Goal: Information Seeking & Learning: Learn about a topic

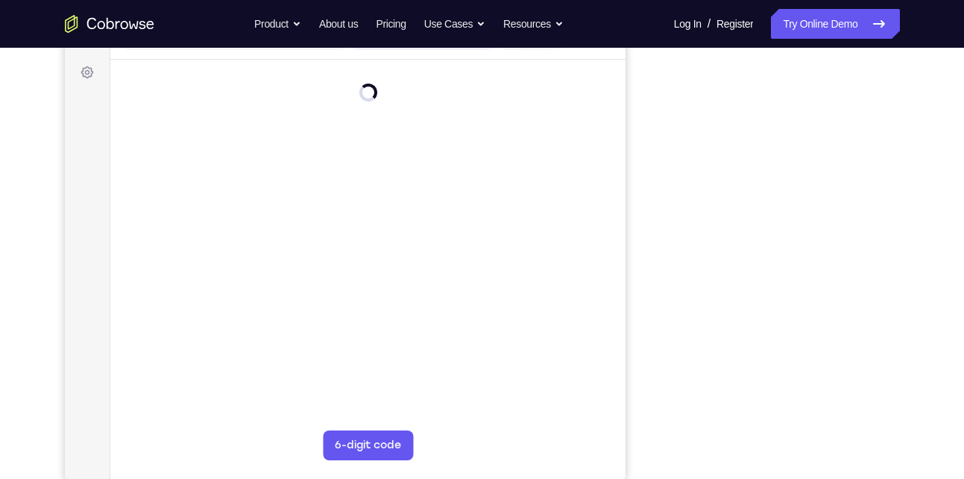
scroll to position [213, 0]
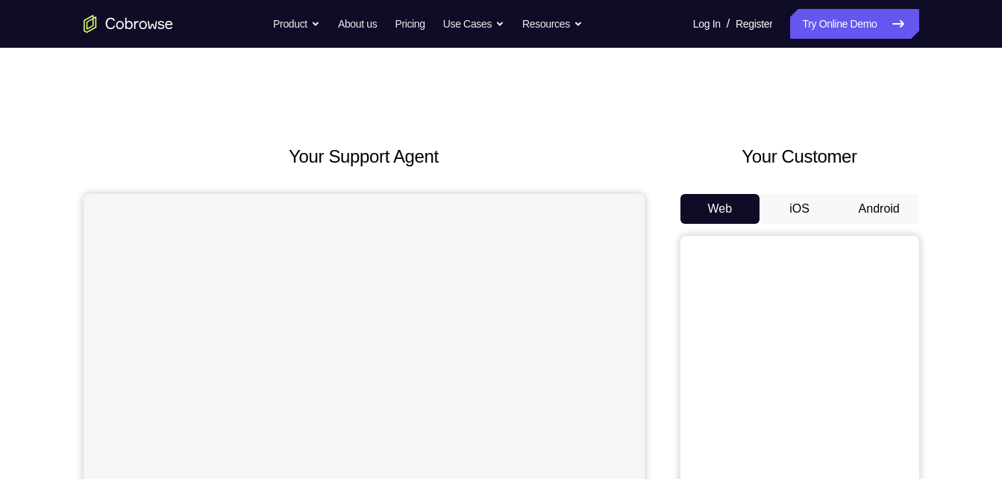
click at [871, 201] on button "Android" at bounding box center [879, 209] width 80 height 30
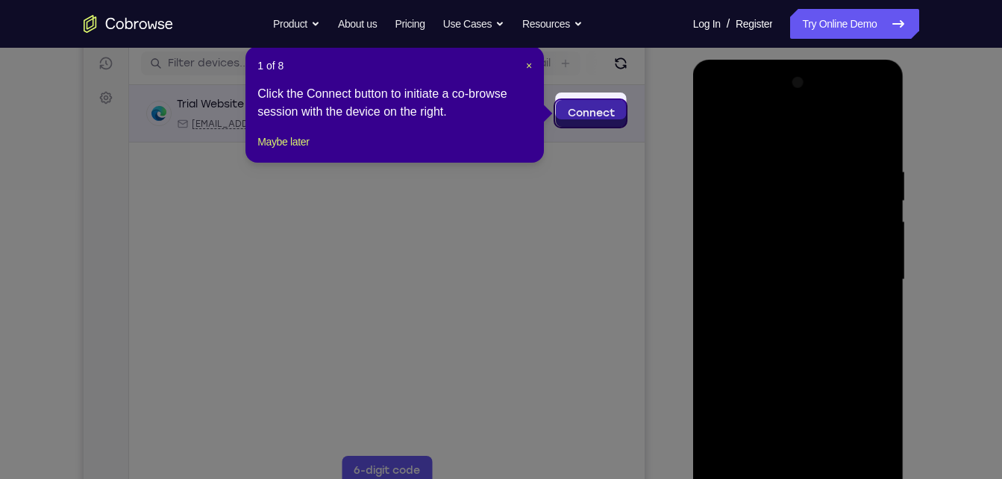
scroll to position [183, 0]
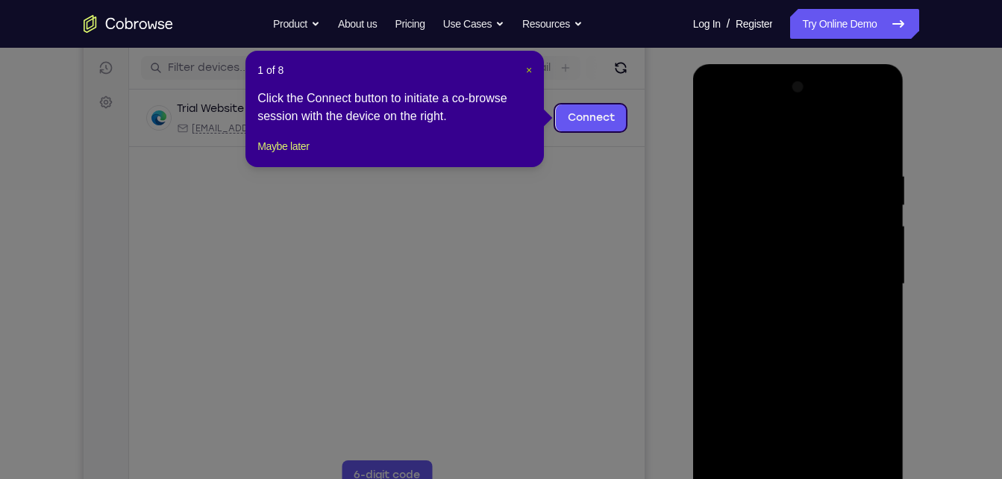
click at [526, 72] on span "×" at bounding box center [529, 70] width 6 height 12
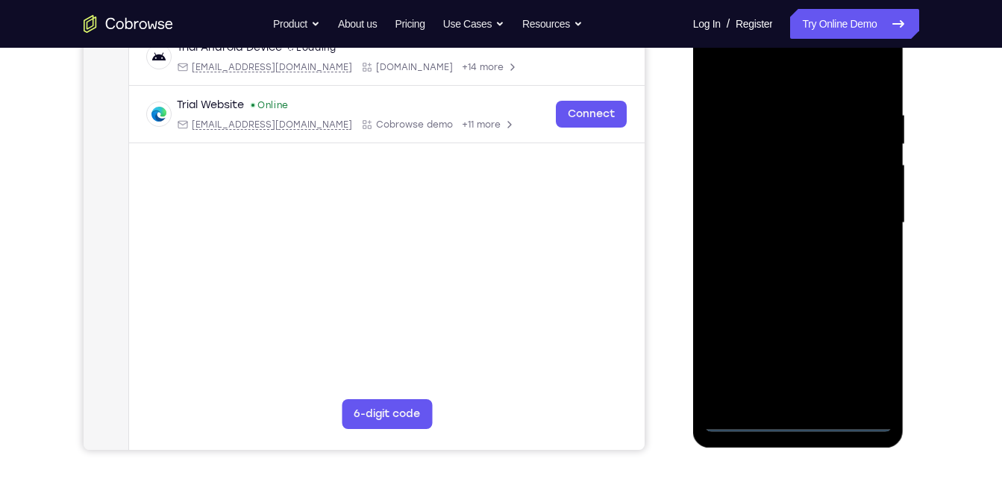
scroll to position [245, 0]
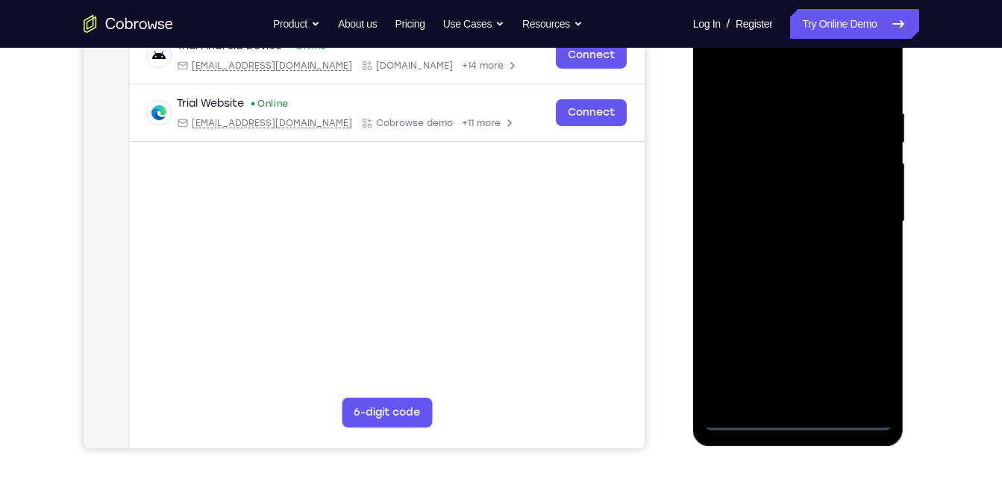
click at [800, 421] on div at bounding box center [798, 222] width 188 height 418
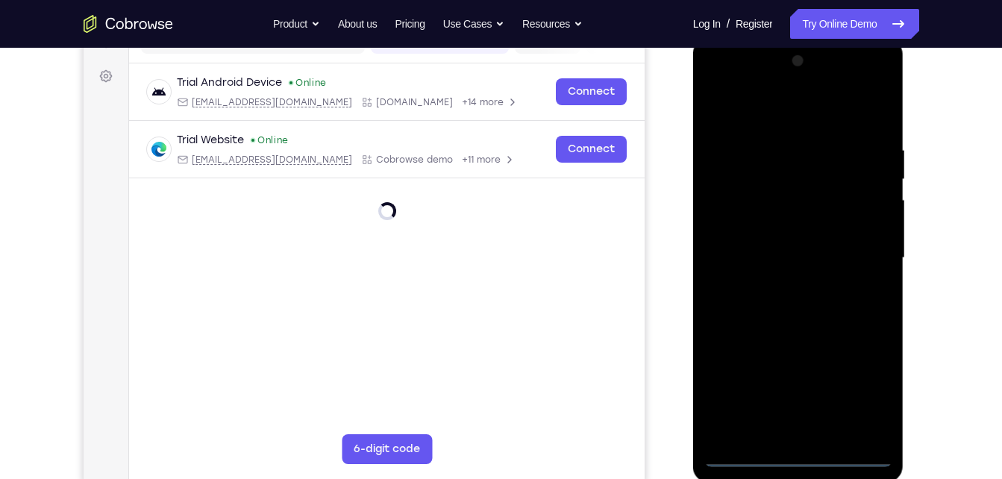
scroll to position [207, 0]
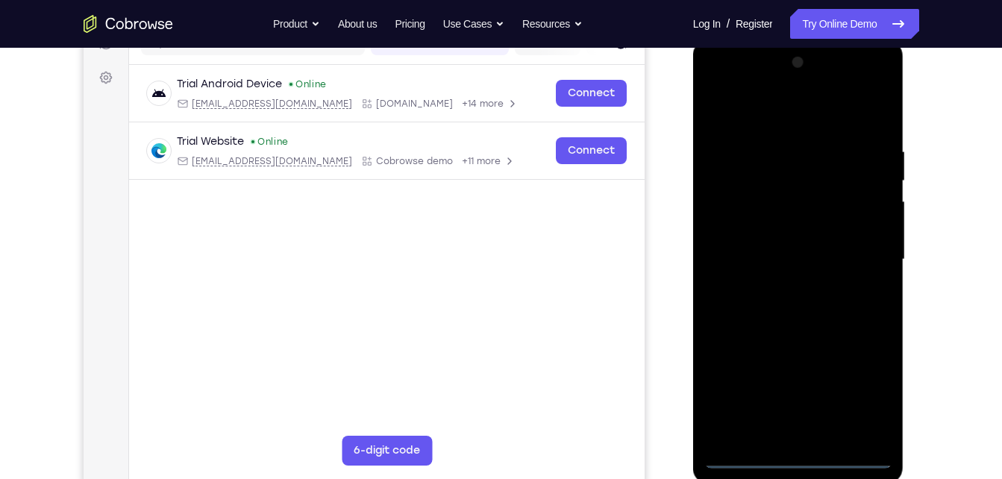
click at [853, 400] on div at bounding box center [798, 260] width 188 height 418
click at [869, 401] on div at bounding box center [798, 260] width 188 height 418
click at [712, 84] on div at bounding box center [798, 260] width 188 height 418
click at [721, 84] on div at bounding box center [798, 260] width 188 height 418
click at [864, 259] on div at bounding box center [798, 260] width 188 height 418
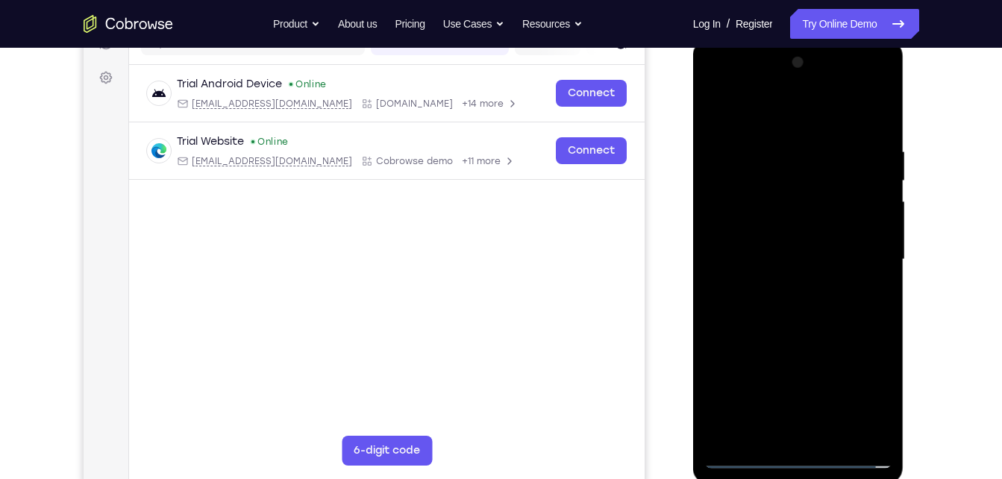
click at [791, 391] on div at bounding box center [798, 260] width 188 height 418
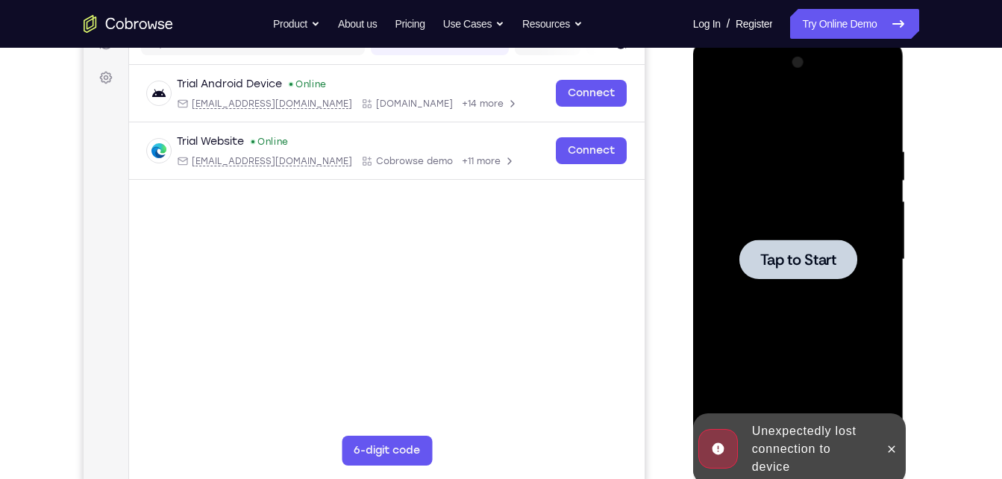
click at [790, 389] on div at bounding box center [798, 260] width 188 height 418
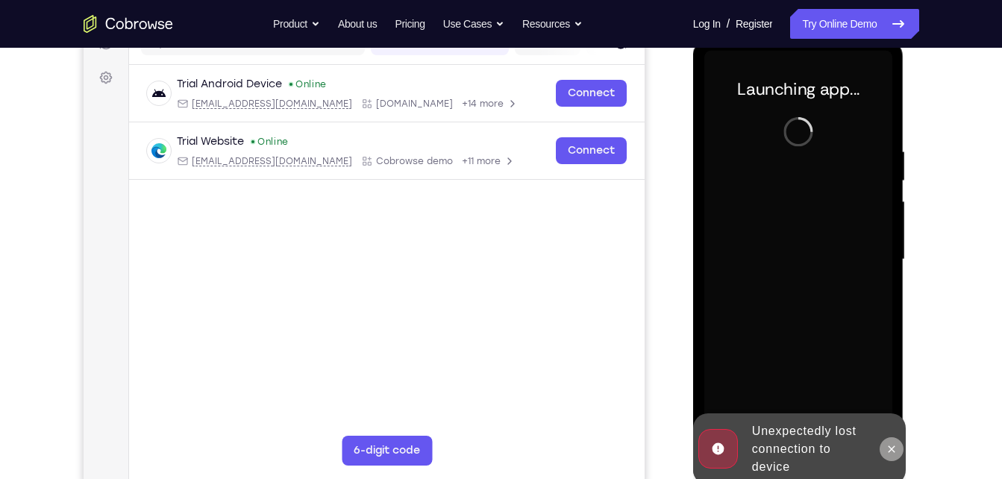
click at [898, 448] on button at bounding box center [891, 449] width 24 height 24
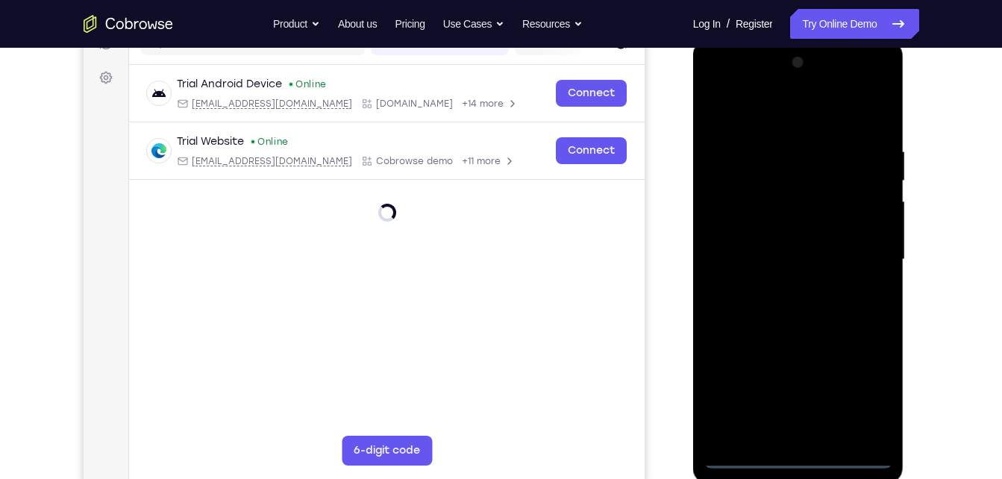
click at [799, 456] on div at bounding box center [798, 260] width 188 height 418
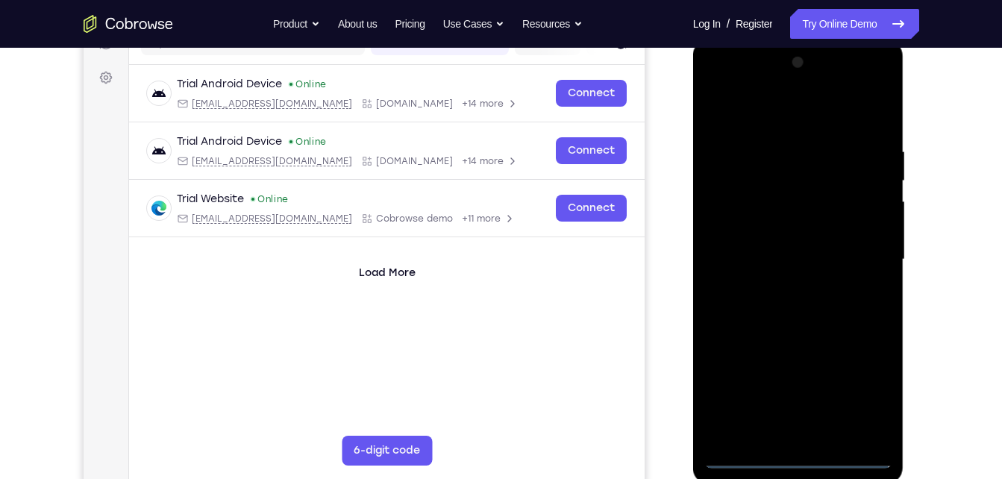
click at [867, 398] on div at bounding box center [798, 260] width 188 height 418
click at [860, 389] on div at bounding box center [798, 260] width 188 height 418
click at [864, 393] on div at bounding box center [798, 260] width 188 height 418
click at [716, 80] on div at bounding box center [798, 260] width 188 height 418
click at [863, 251] on div at bounding box center [798, 260] width 188 height 418
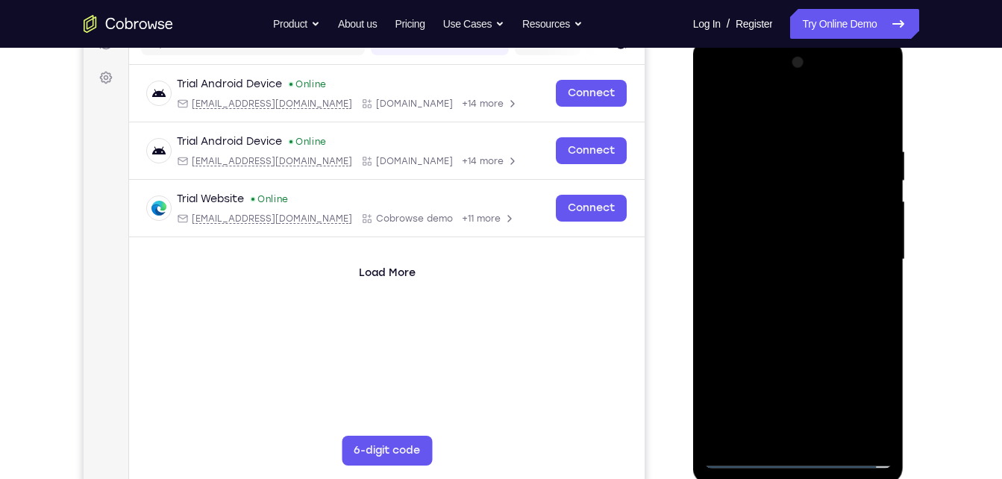
click at [782, 286] on div at bounding box center [798, 260] width 188 height 418
click at [797, 333] on div at bounding box center [798, 260] width 188 height 418
click at [784, 254] on div at bounding box center [798, 260] width 188 height 418
click at [784, 249] on div at bounding box center [798, 260] width 188 height 418
click at [768, 217] on div at bounding box center [798, 260] width 188 height 418
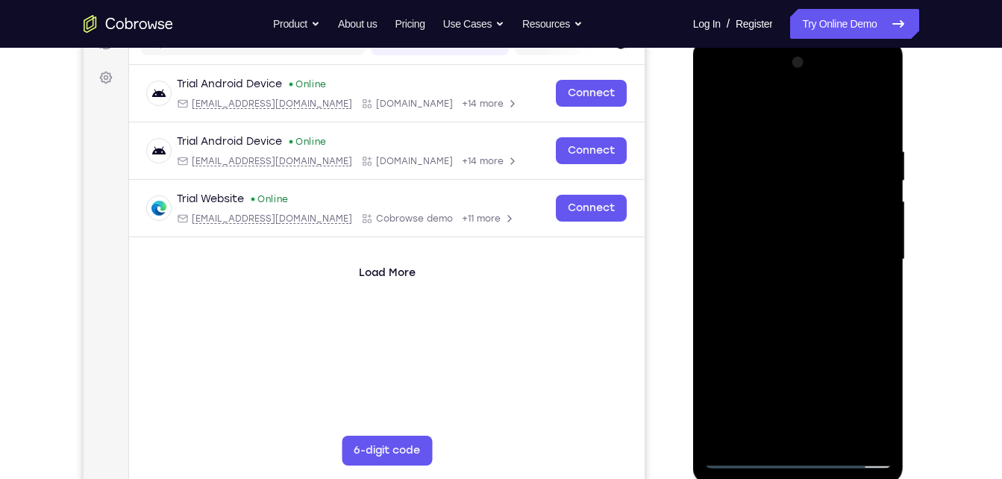
click at [795, 252] on div at bounding box center [798, 260] width 188 height 418
click at [811, 277] on div at bounding box center [798, 260] width 188 height 418
click at [837, 111] on div at bounding box center [798, 260] width 188 height 418
click at [808, 143] on div at bounding box center [798, 260] width 188 height 418
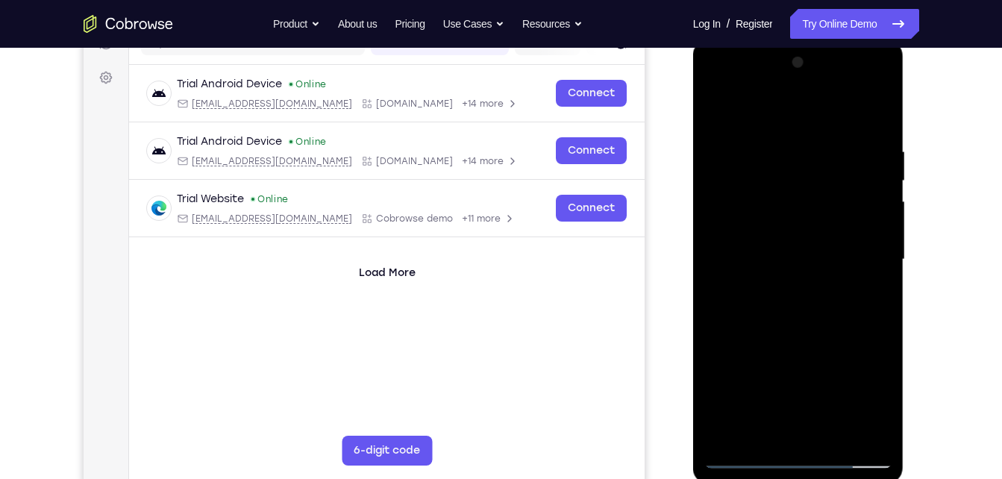
click at [782, 333] on div at bounding box center [798, 260] width 188 height 418
click at [820, 219] on div at bounding box center [798, 260] width 188 height 418
drag, startPoint x: 811, startPoint y: 366, endPoint x: 788, endPoint y: 203, distance: 164.9
click at [788, 203] on div at bounding box center [798, 260] width 188 height 418
click at [779, 423] on div at bounding box center [798, 260] width 188 height 418
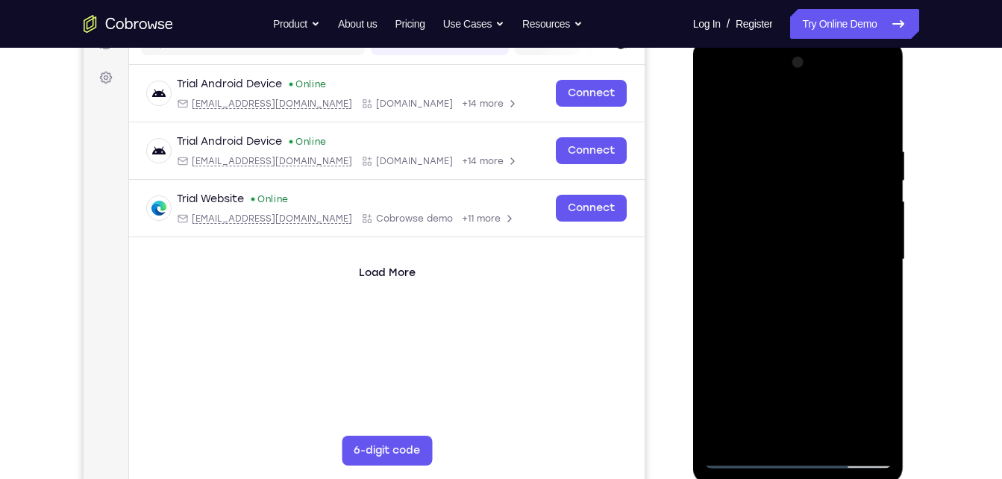
click at [728, 225] on div at bounding box center [798, 260] width 188 height 418
click at [802, 284] on div at bounding box center [798, 260] width 188 height 418
click at [815, 217] on div at bounding box center [798, 260] width 188 height 418
click at [783, 188] on div at bounding box center [798, 260] width 188 height 418
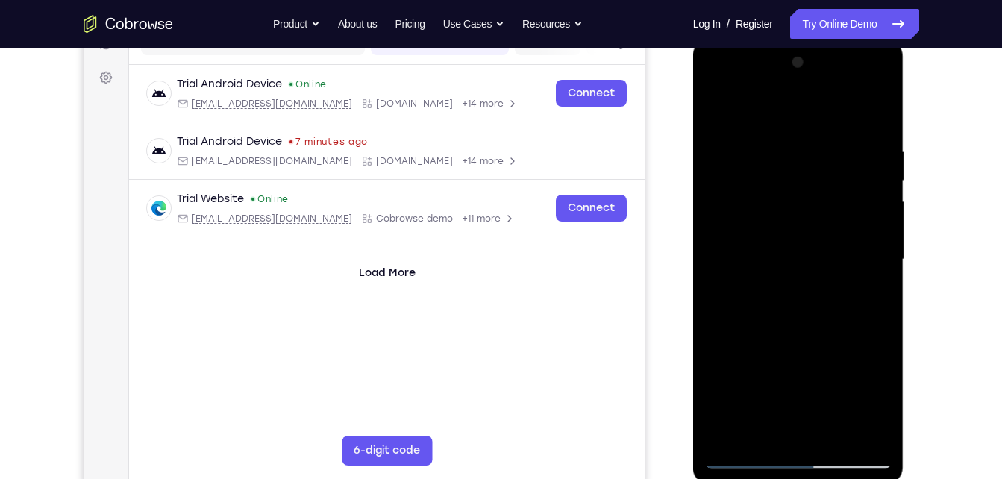
click at [709, 104] on div at bounding box center [798, 260] width 188 height 418
click at [789, 316] on div at bounding box center [798, 260] width 188 height 418
click at [773, 137] on div at bounding box center [798, 260] width 188 height 418
click at [857, 433] on div at bounding box center [798, 260] width 188 height 418
click at [856, 432] on div at bounding box center [798, 260] width 188 height 418
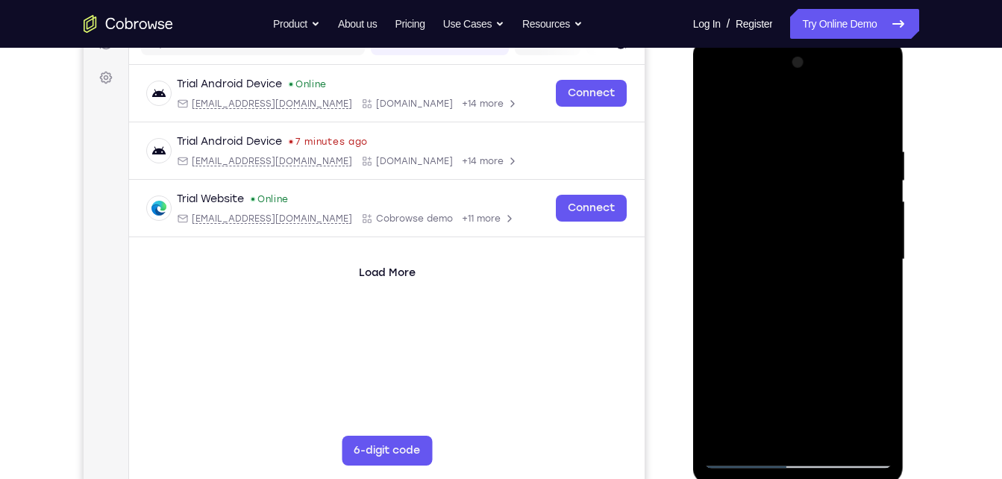
click at [717, 84] on div at bounding box center [798, 260] width 188 height 418
